Goal: Task Accomplishment & Management: Manage account settings

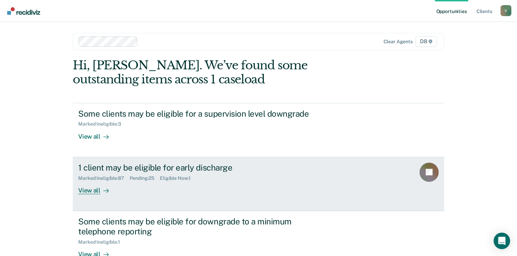
click at [96, 188] on div "View all" at bounding box center [97, 187] width 38 height 13
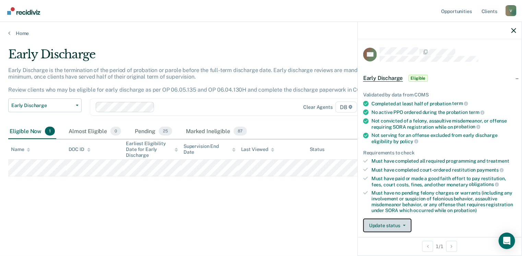
click at [384, 224] on button "Update status" at bounding box center [387, 225] width 48 height 14
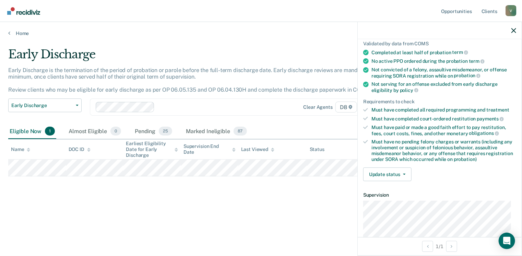
scroll to position [55, 0]
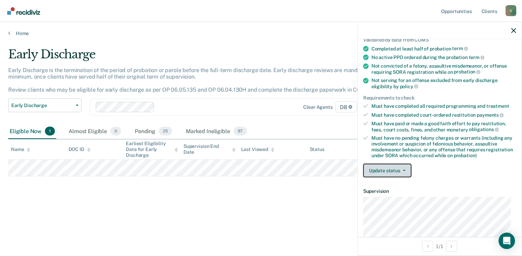
click at [400, 166] on button "Update status" at bounding box center [387, 171] width 48 height 14
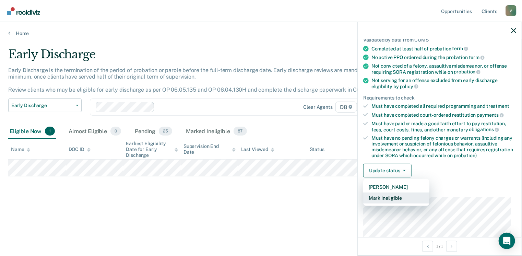
click at [398, 195] on button "Mark Ineligible" at bounding box center [396, 197] width 66 height 11
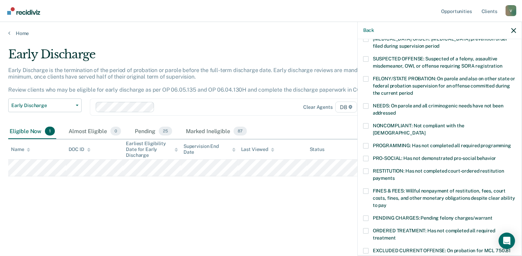
click at [367, 188] on span at bounding box center [365, 190] width 5 height 5
click at [387, 203] on input "FINES & FEES: Willful nonpayment of restitution, fees, court costs, fines, and …" at bounding box center [387, 203] width 0 height 0
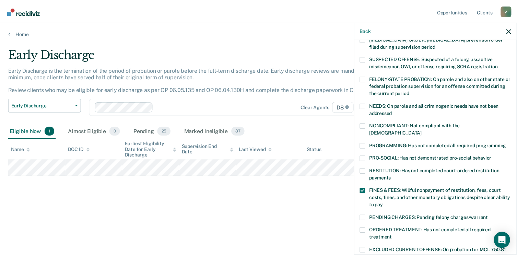
scroll to position [223, 0]
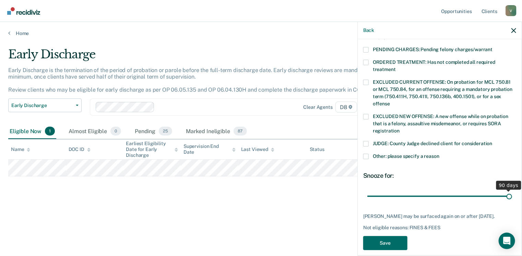
drag, startPoint x: 420, startPoint y: 187, endPoint x: 508, endPoint y: 180, distance: 88.1
type input "90"
click at [508, 190] on input "range" at bounding box center [439, 196] width 145 height 12
click at [388, 238] on button "Save" at bounding box center [385, 243] width 44 height 14
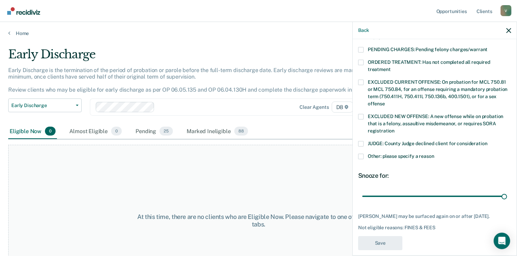
scroll to position [195, 0]
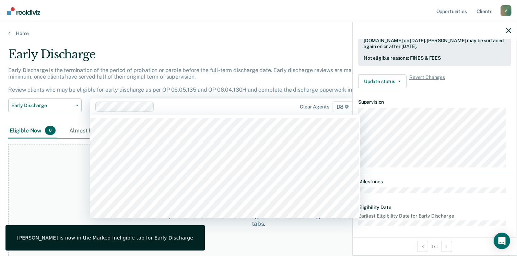
click at [246, 106] on div at bounding box center [216, 107] width 119 height 8
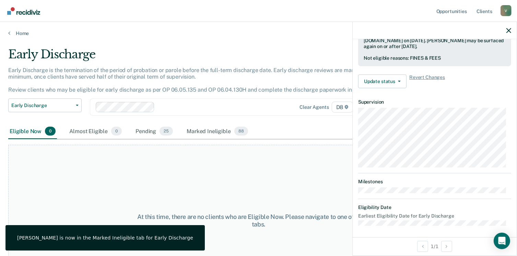
click at [219, 43] on main "Early Discharge Early Discharge is the termination of the period of probation o…" at bounding box center [258, 144] width 517 height 217
click at [201, 44] on main "Early Discharge Early Discharge is the termination of the period of probation o…" at bounding box center [258, 144] width 517 height 217
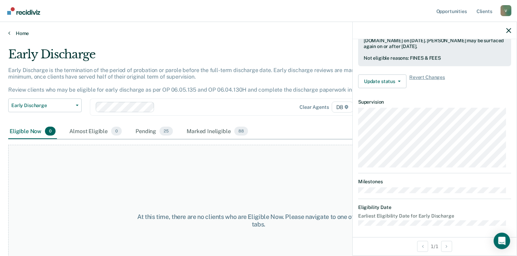
click at [21, 31] on link "Home" at bounding box center [258, 33] width 500 height 6
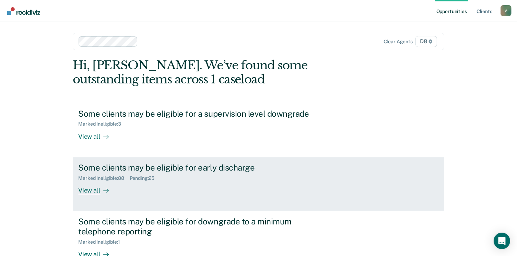
click at [100, 191] on div at bounding box center [104, 190] width 8 height 8
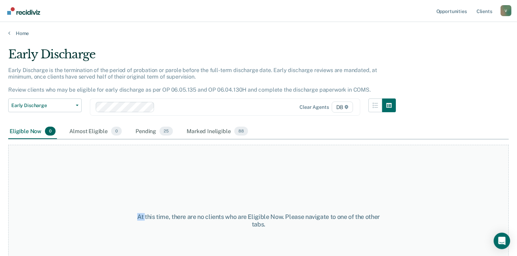
click at [99, 191] on div "At this time, there are no clients who are Eligible Now. Please navigate to one…" at bounding box center [258, 221] width 500 height 152
click at [18, 32] on link "Home" at bounding box center [258, 33] width 500 height 6
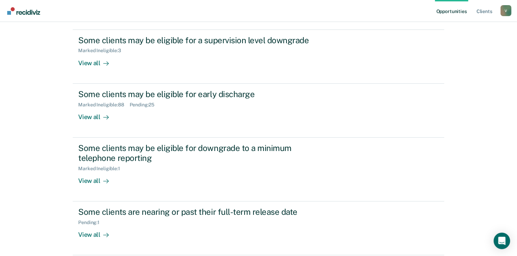
scroll to position [99, 0]
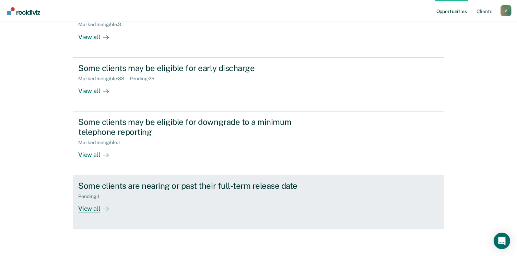
click at [97, 207] on div "View all" at bounding box center [97, 205] width 38 height 13
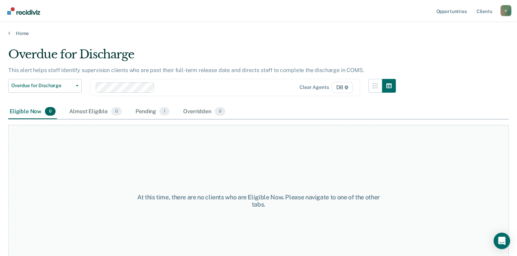
click at [19, 29] on div "Home" at bounding box center [258, 29] width 517 height 14
click at [18, 32] on link "Home" at bounding box center [258, 33] width 500 height 6
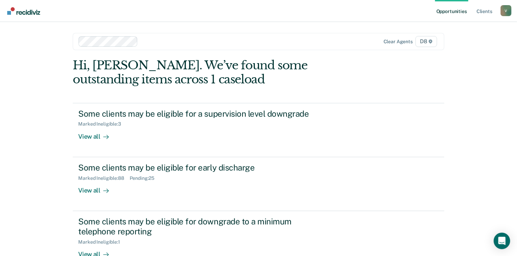
click at [18, 32] on div "Opportunities Client s [EMAIL_ADDRESS][US_STATE][DOMAIN_NAME] V Profile How it …" at bounding box center [258, 178] width 517 height 356
